Goal: Find specific page/section: Find specific page/section

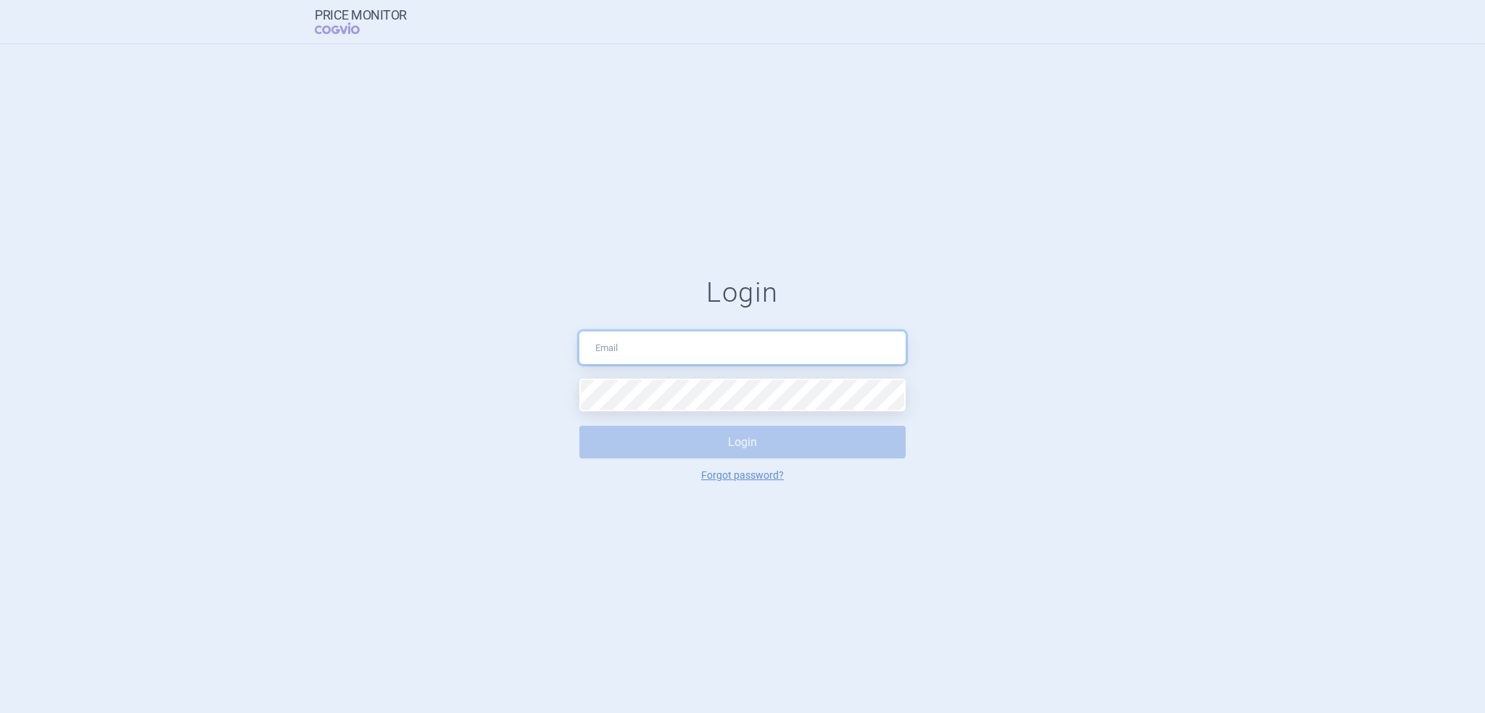
click at [651, 347] on input "text" at bounding box center [742, 347] width 326 height 33
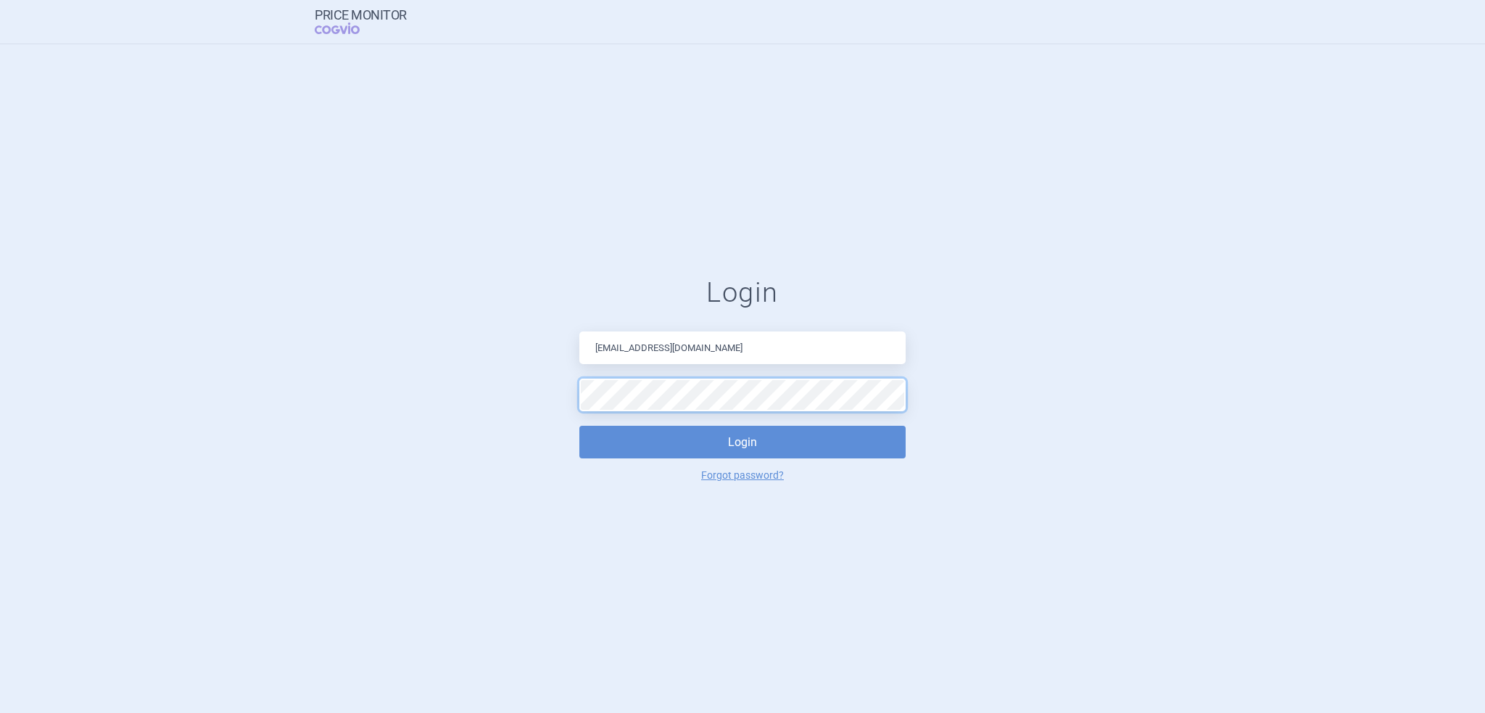
click at [579, 426] on button "Login" at bounding box center [742, 442] width 326 height 33
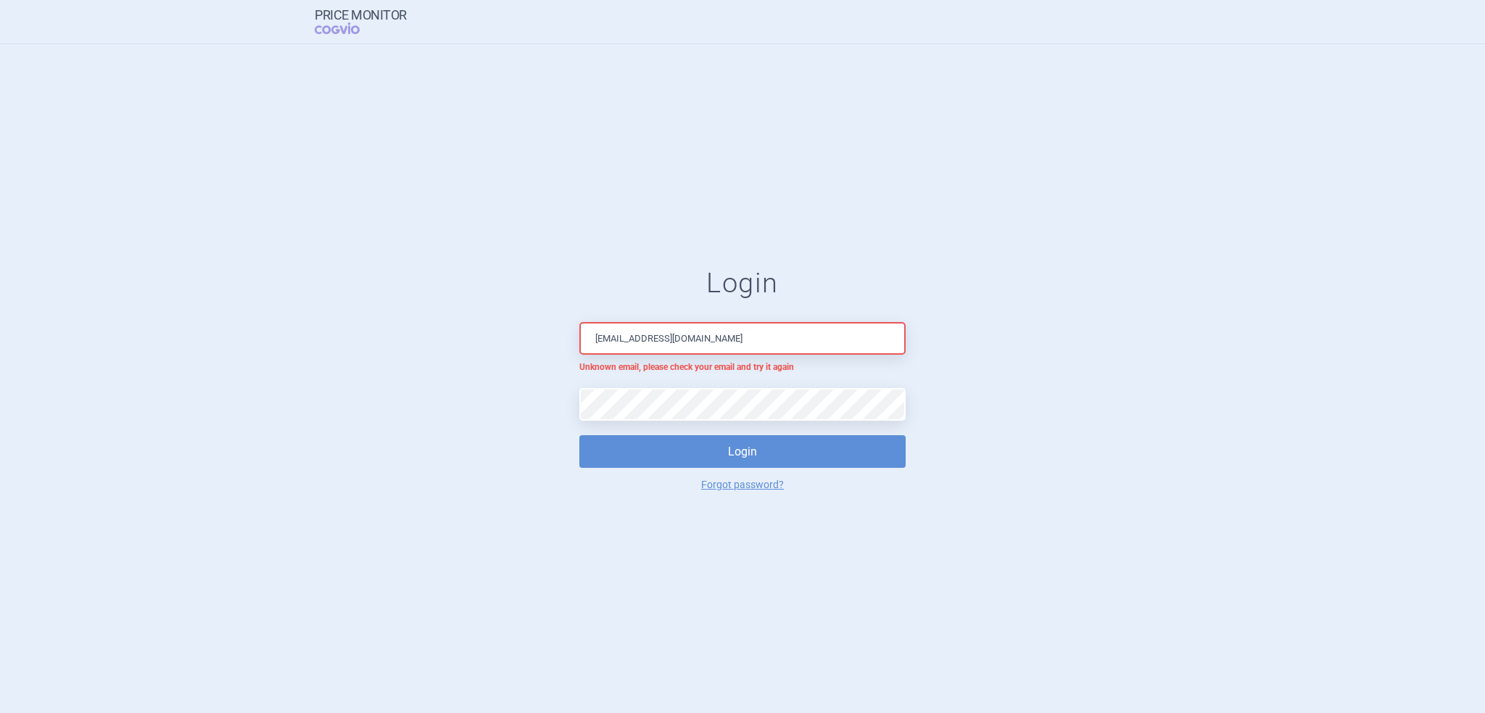
click at [667, 312] on div "Login [EMAIL_ADDRESS][DOMAIN_NAME] Unknown email, please check your email and t…" at bounding box center [742, 378] width 326 height 223
click at [665, 344] on input "[EMAIL_ADDRESS][DOMAIN_NAME]" at bounding box center [742, 338] width 326 height 33
drag, startPoint x: 689, startPoint y: 344, endPoint x: 469, endPoint y: 317, distance: 222.1
click at [469, 317] on form "Login [EMAIL_ADDRESS][DOMAIN_NAME] Unknown email, please check your email and t…" at bounding box center [742, 378] width 1427 height 223
type input "[PERSON_NAME][EMAIL_ADDRESS][DOMAIN_NAME]"
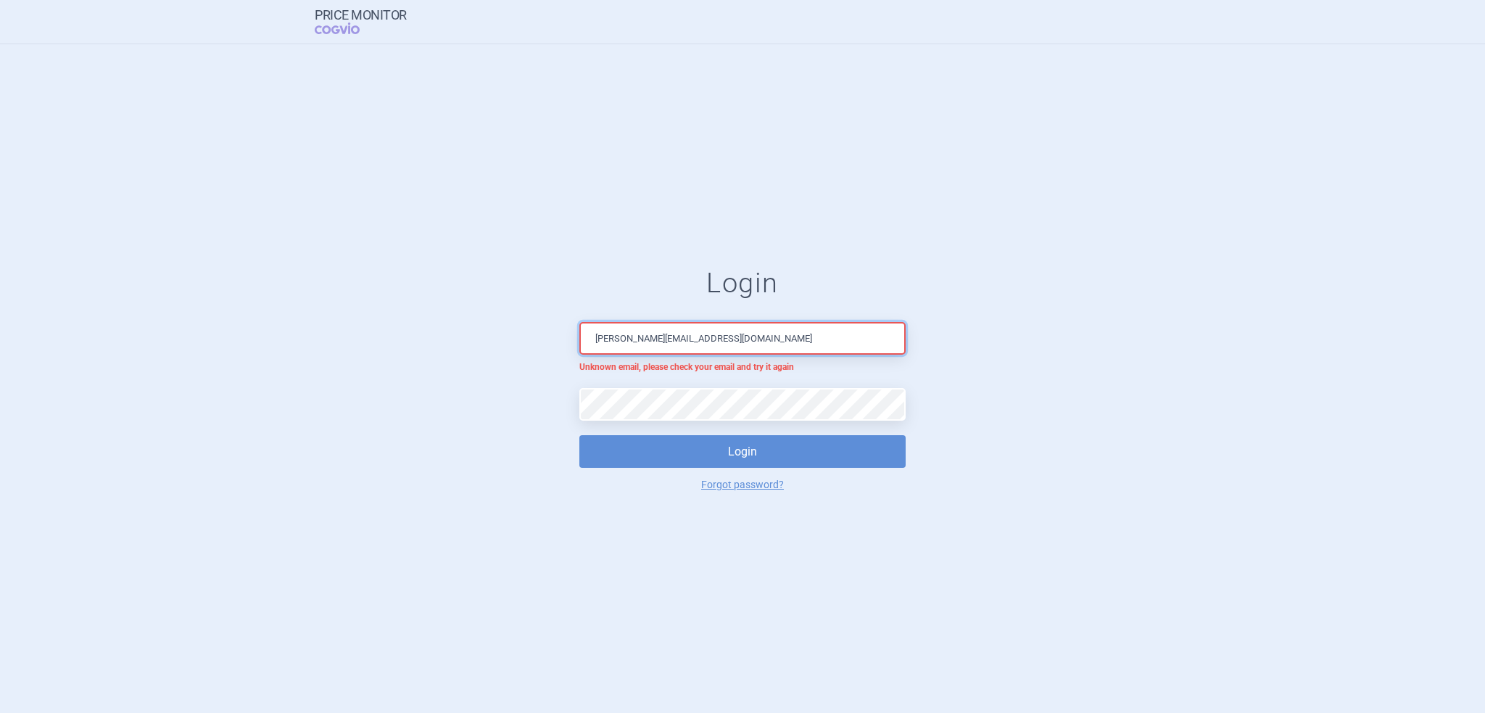
click at [579, 435] on button "Login" at bounding box center [742, 451] width 326 height 33
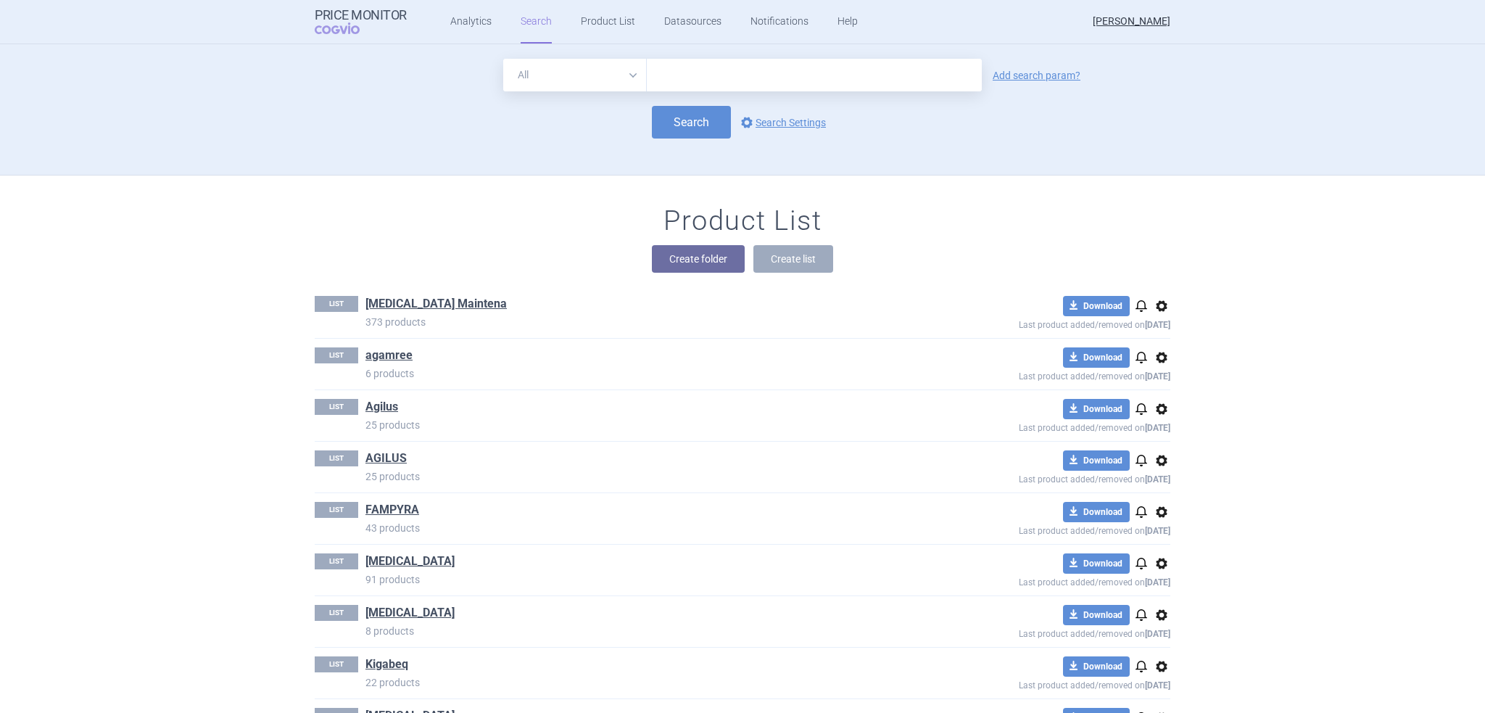
click at [839, 80] on input "text" at bounding box center [814, 75] width 335 height 33
type input "rezdiffra"
click at [693, 125] on button "Search" at bounding box center [691, 122] width 79 height 33
